Goal: Transaction & Acquisition: Subscribe to service/newsletter

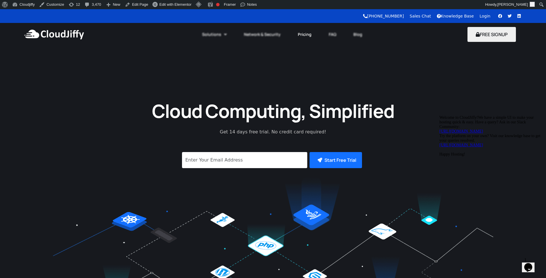
click at [303, 33] on link "Pricing" at bounding box center [304, 34] width 31 height 13
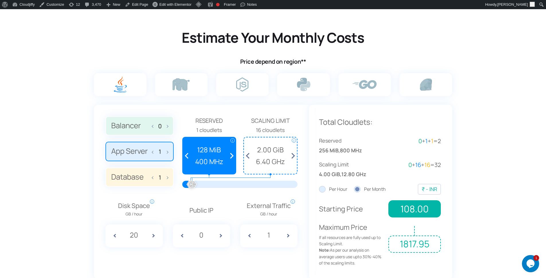
scroll to position [378, 0]
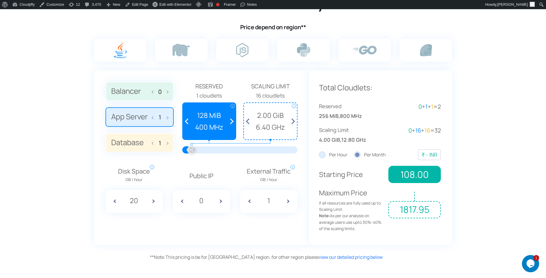
click at [231, 120] on span at bounding box center [230, 121] width 11 height 36
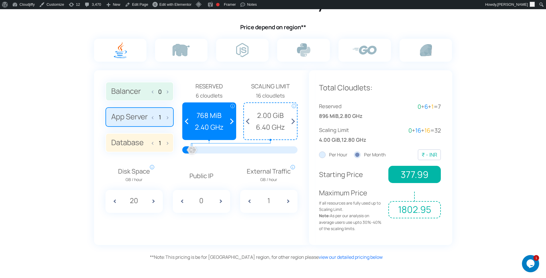
click at [231, 120] on span at bounding box center [230, 121] width 11 height 36
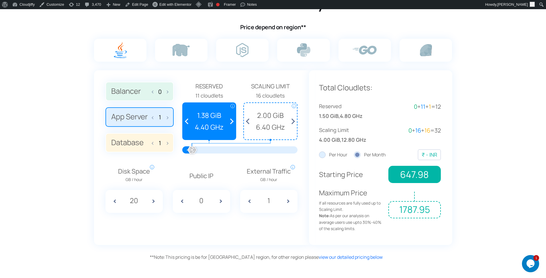
click at [231, 120] on span at bounding box center [230, 121] width 11 height 36
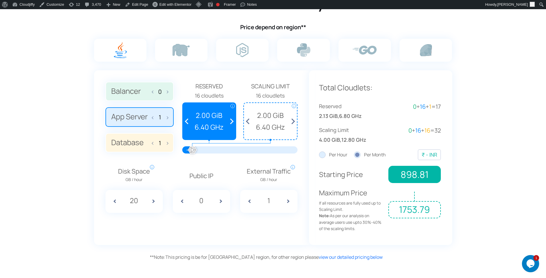
click at [233, 121] on span at bounding box center [230, 121] width 11 height 36
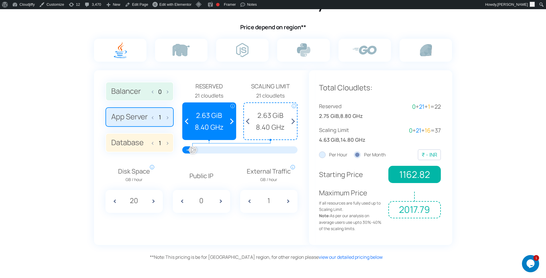
click at [233, 121] on span at bounding box center [230, 121] width 11 height 36
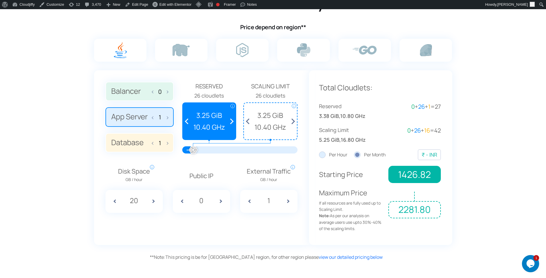
click at [233, 121] on span at bounding box center [230, 121] width 11 height 36
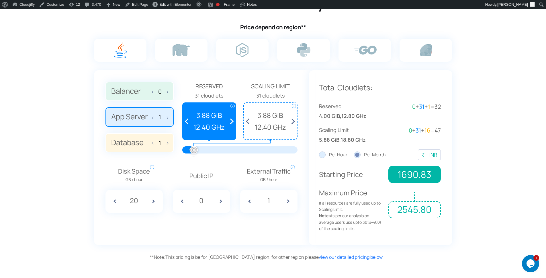
click at [233, 121] on span at bounding box center [230, 121] width 11 height 36
drag, startPoint x: 399, startPoint y: 174, endPoint x: 418, endPoint y: 175, distance: 18.6
click at [418, 175] on span "1685.93" at bounding box center [414, 174] width 52 height 17
drag, startPoint x: 395, startPoint y: 210, endPoint x: 420, endPoint y: 211, distance: 24.9
click at [420, 211] on span "2540.90" at bounding box center [414, 209] width 52 height 17
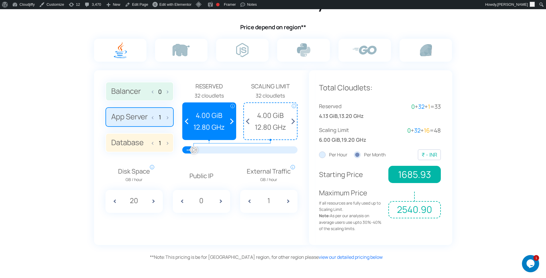
click at [152, 142] on span at bounding box center [154, 142] width 4 height 12
type input "0"
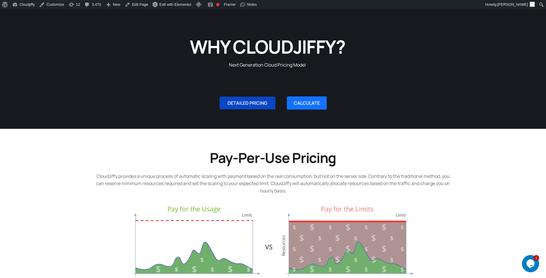
scroll to position [0, 0]
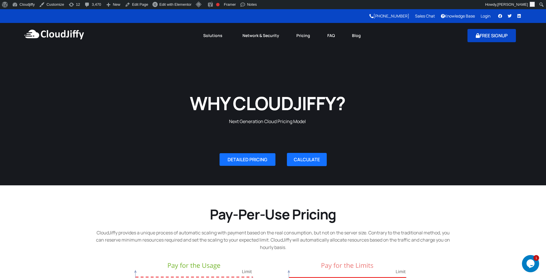
click at [483, 37] on button "FREE SIGNUP" at bounding box center [491, 35] width 48 height 13
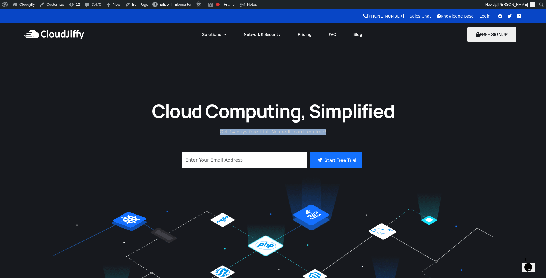
drag, startPoint x: 223, startPoint y: 132, endPoint x: 320, endPoint y: 135, distance: 96.9
click at [320, 135] on div "Cloud Computing, Simplified Get 14 days free trial. No credit card required! Su…" at bounding box center [273, 206] width 546 height 220
click at [530, 267] on icon "Chat widget" at bounding box center [528, 267] width 8 height 9
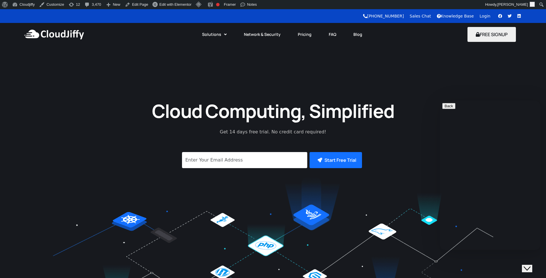
click at [154, 59] on div "Cloud Computing, Simplified Get 14 days free trial. No credit card required! Su…" at bounding box center [273, 181] width 546 height 271
